Goal: Find specific page/section: Find specific page/section

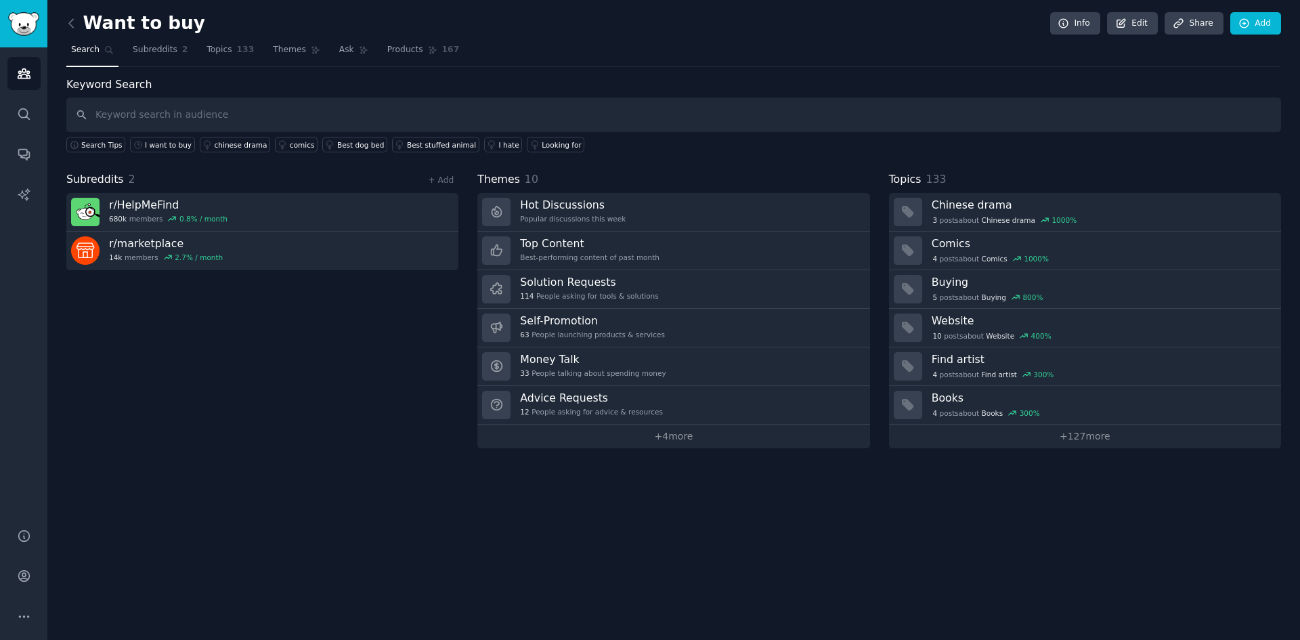
click at [84, 24] on h2 "Want to buy" at bounding box center [135, 24] width 139 height 22
click at [72, 22] on icon at bounding box center [71, 23] width 14 height 14
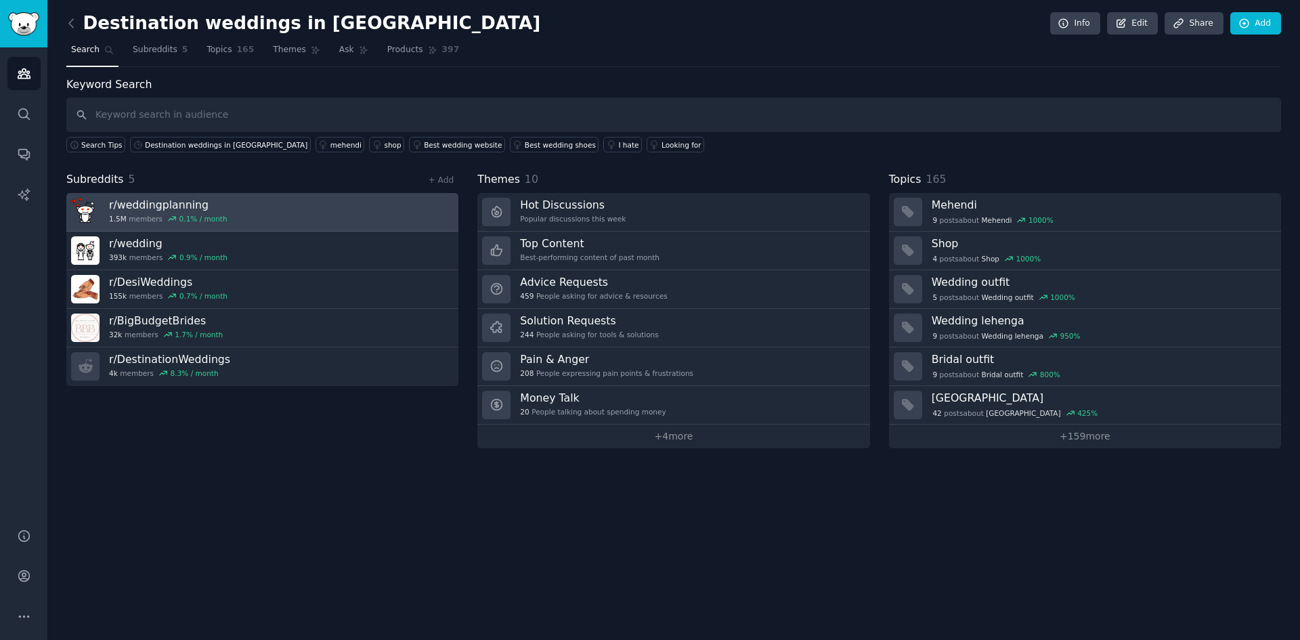
click at [298, 213] on link "r/ weddingplanning 1.5M members 0.1 % / month" at bounding box center [262, 212] width 392 height 39
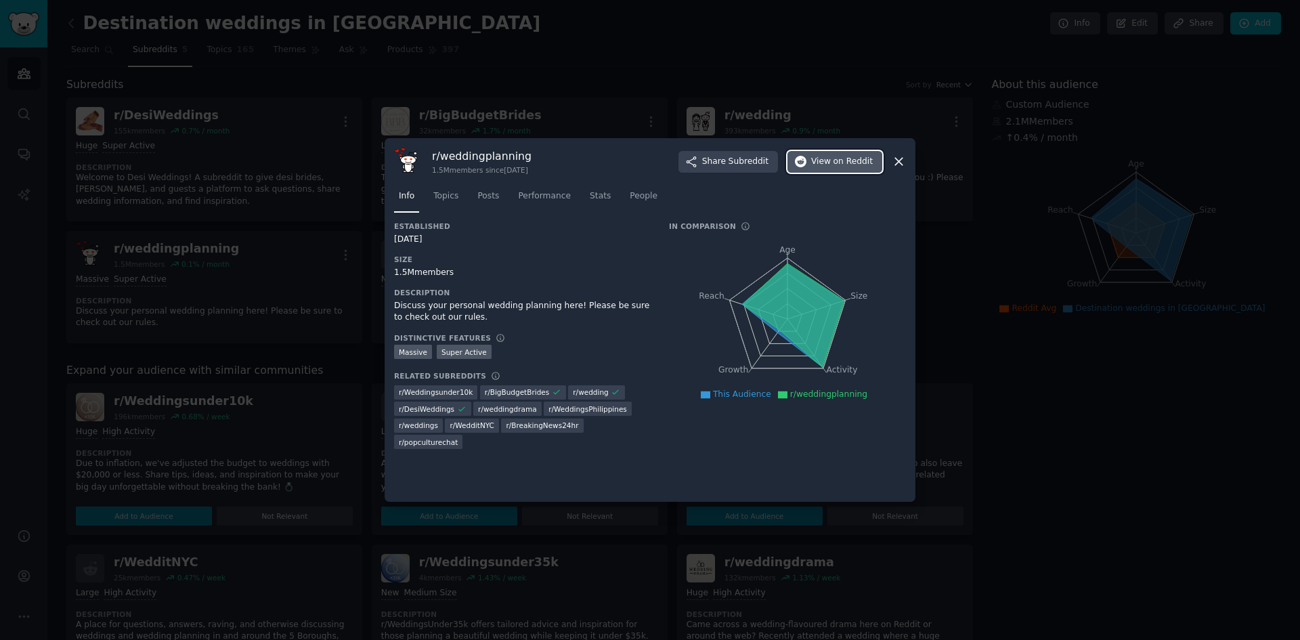
click at [869, 162] on span "on Reddit" at bounding box center [852, 162] width 39 height 12
